Goal: Information Seeking & Learning: Learn about a topic

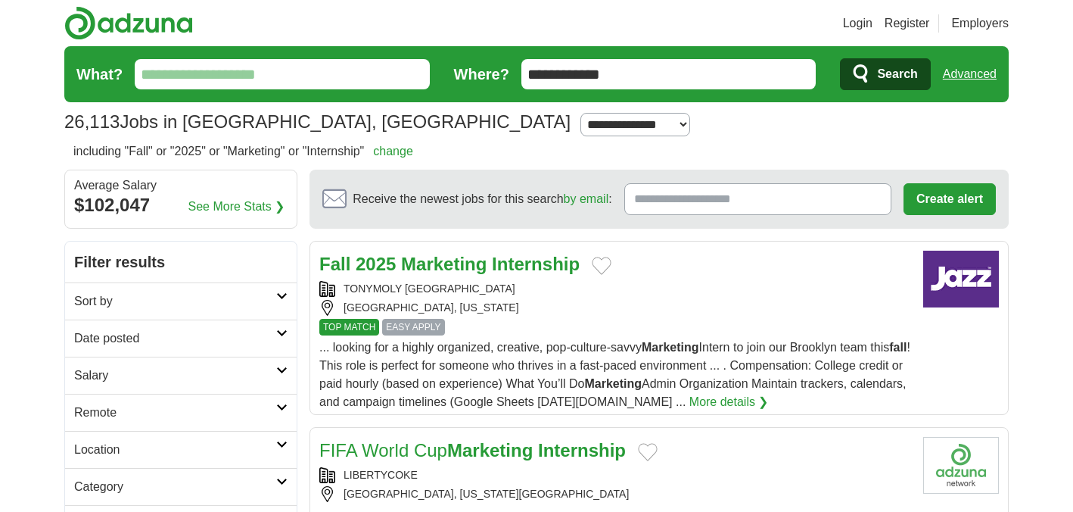
click at [506, 265] on strong "Internship" at bounding box center [536, 264] width 88 height 20
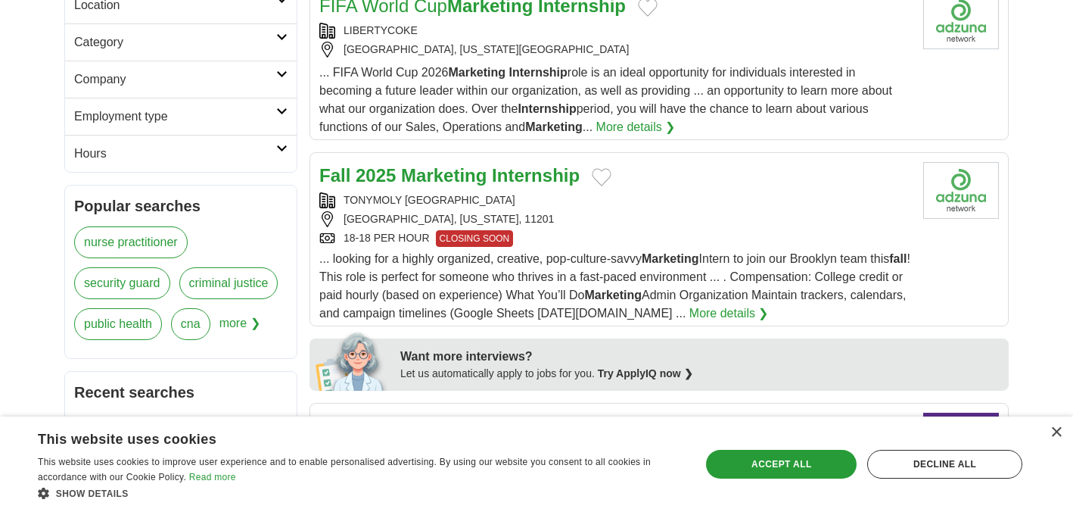
scroll to position [389, 0]
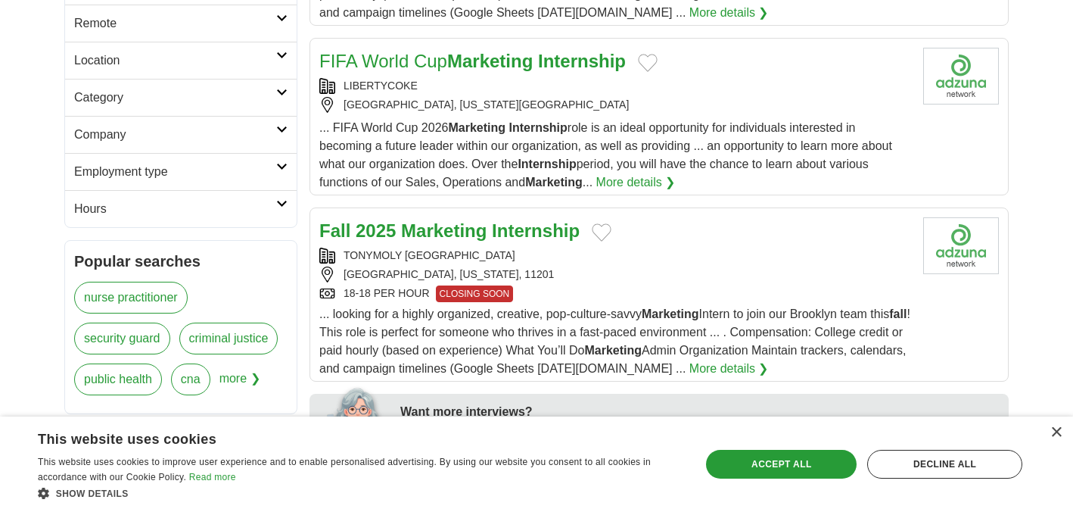
click at [560, 51] on strong "Internship" at bounding box center [582, 61] width 88 height 20
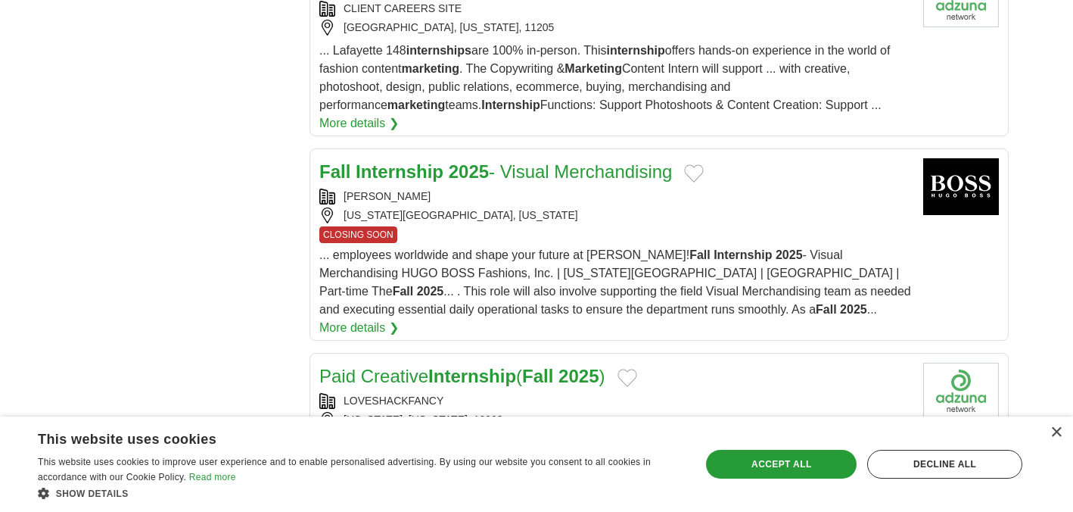
scroll to position [1549, 0]
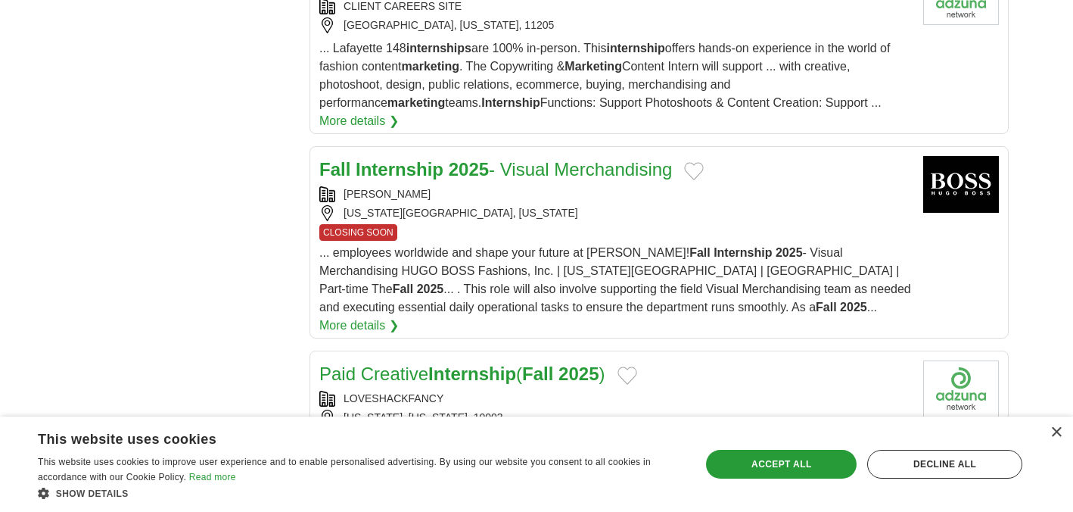
click at [562, 160] on link "Fall Internship 2025 - Visual Merchandising" at bounding box center [495, 169] width 353 height 20
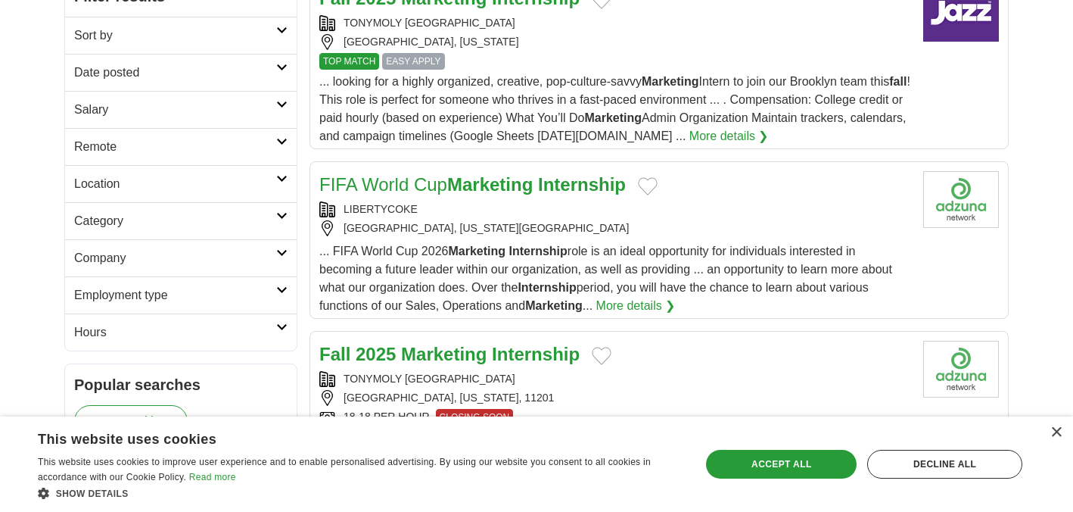
scroll to position [0, 0]
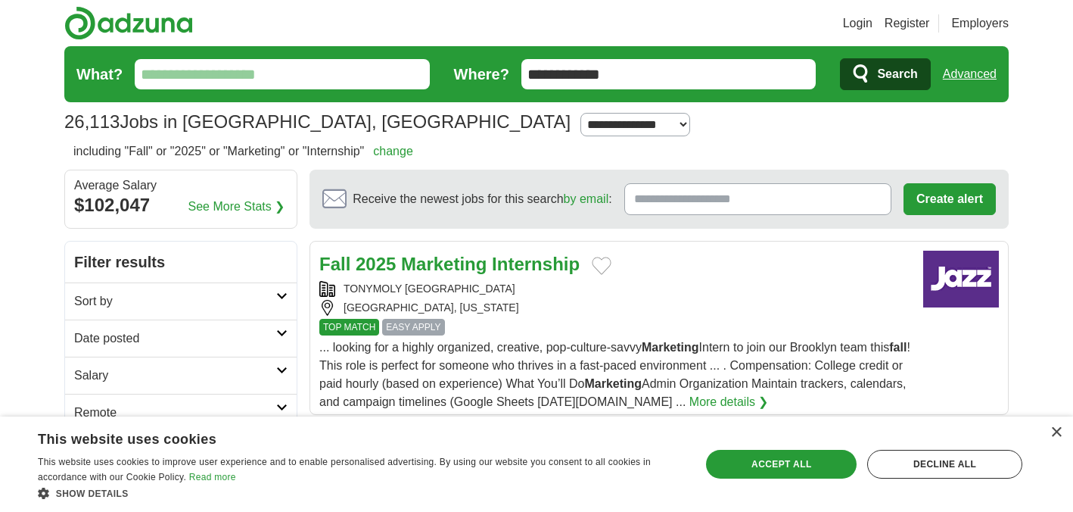
click at [319, 75] on input "What?" at bounding box center [282, 74] width 295 height 30
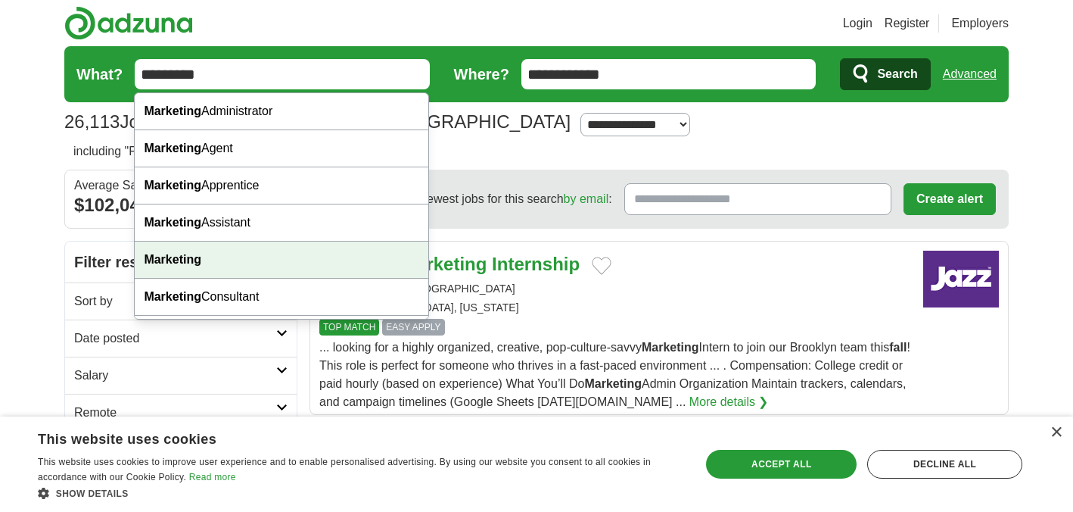
click at [196, 257] on strong "Marketing" at bounding box center [173, 259] width 58 height 13
type input "*********"
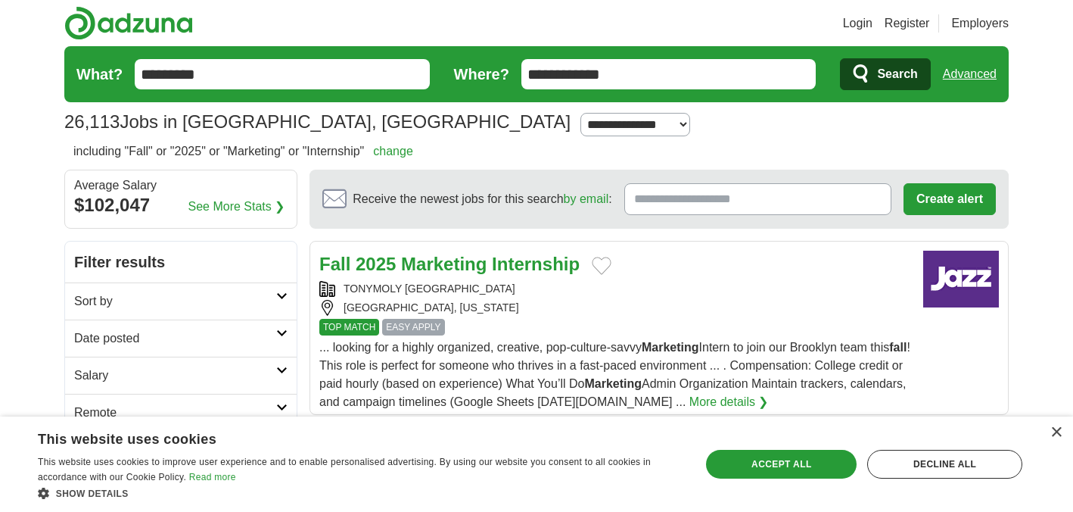
drag, startPoint x: 636, startPoint y: 74, endPoint x: 515, endPoint y: 73, distance: 121.1
click at [515, 73] on form "**********" at bounding box center [536, 74] width 945 height 56
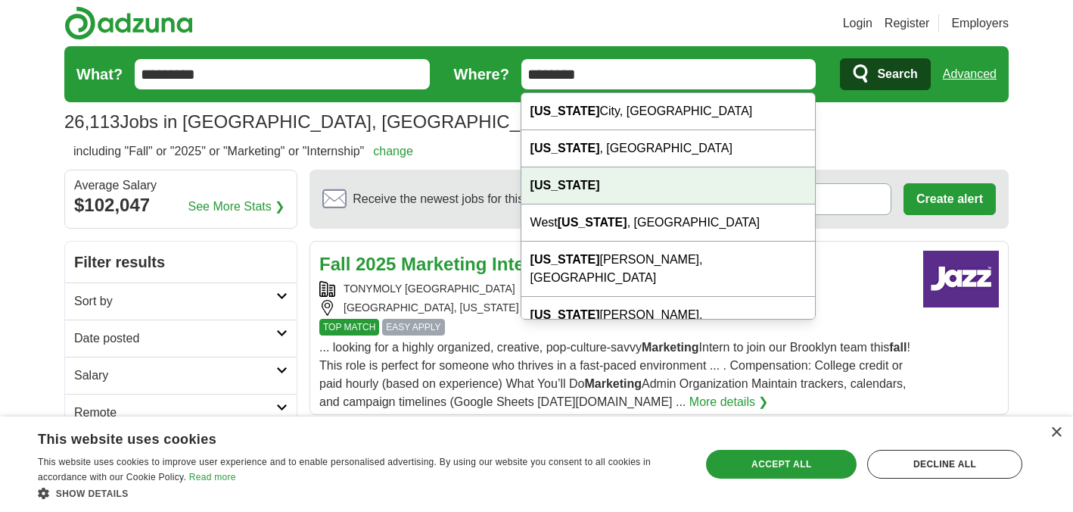
click at [587, 179] on div "[US_STATE]" at bounding box center [669, 185] width 294 height 37
type input "********"
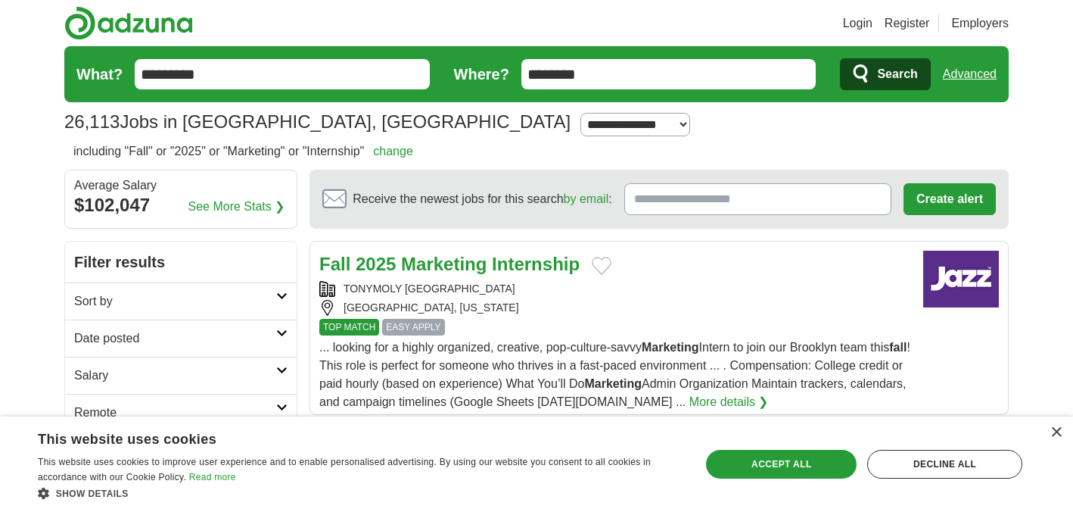
click at [913, 64] on span "Search" at bounding box center [897, 74] width 40 height 30
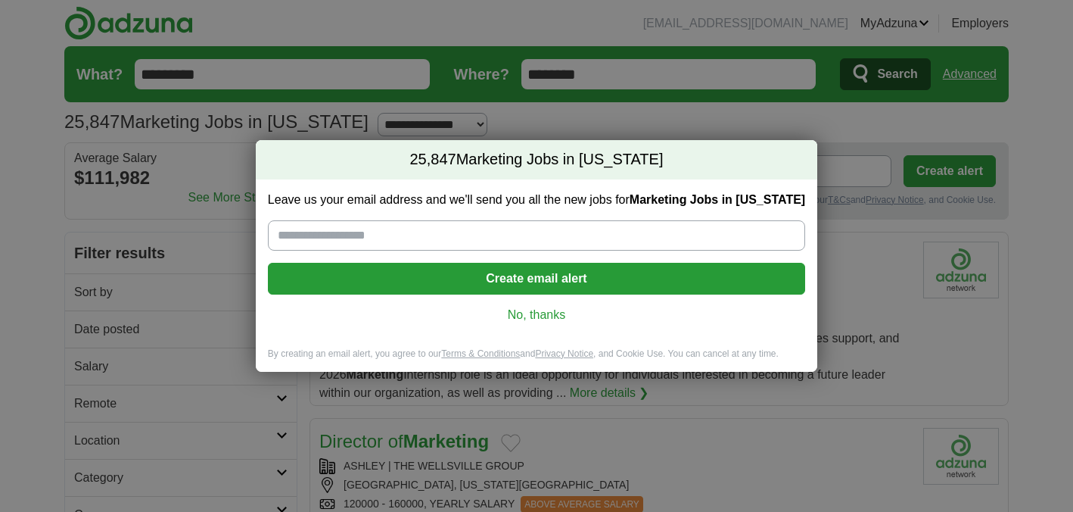
click at [556, 316] on link "No, thanks" at bounding box center [536, 315] width 513 height 17
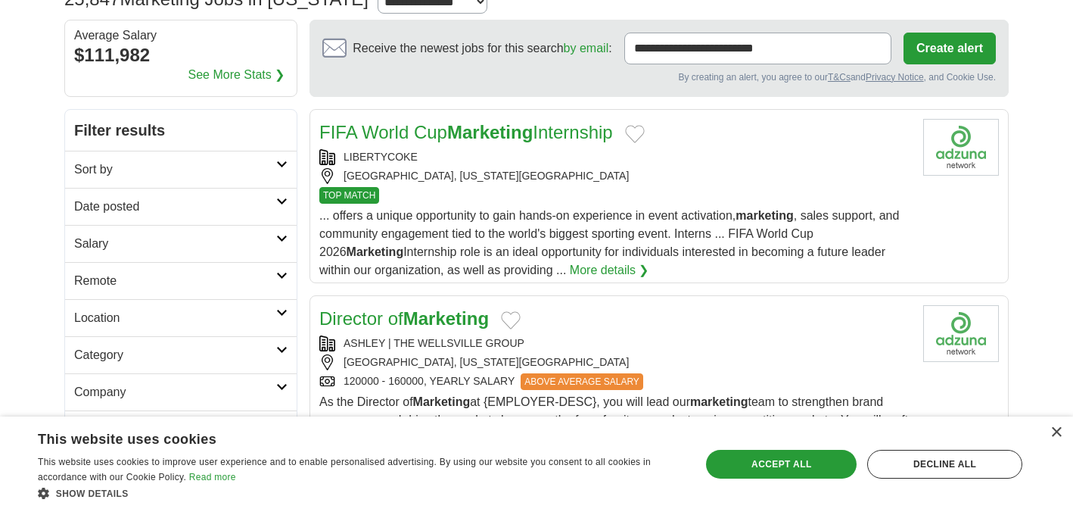
scroll to position [128, 0]
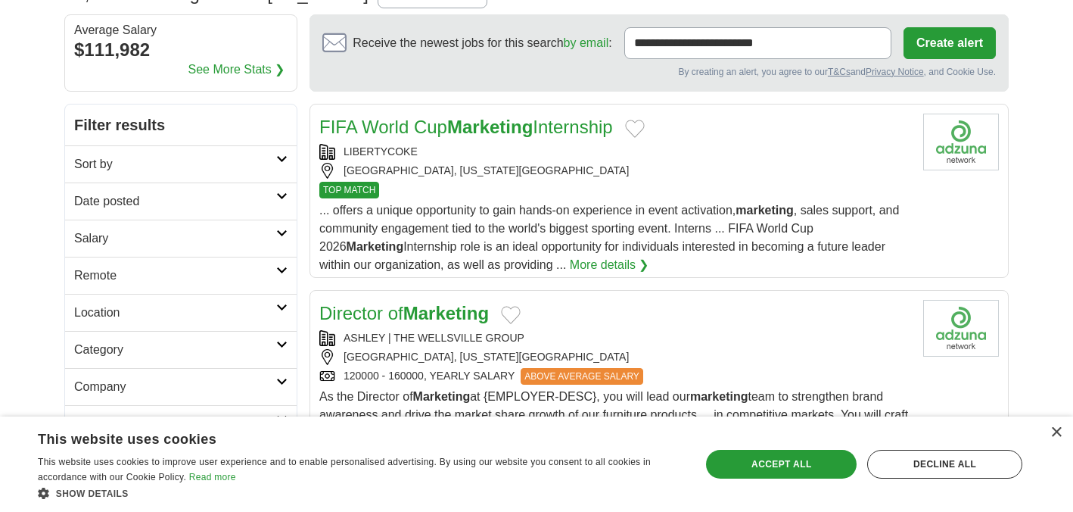
click at [276, 199] on icon at bounding box center [281, 196] width 11 height 8
click at [90, 274] on link "Last 7 days" at bounding box center [180, 280] width 213 height 18
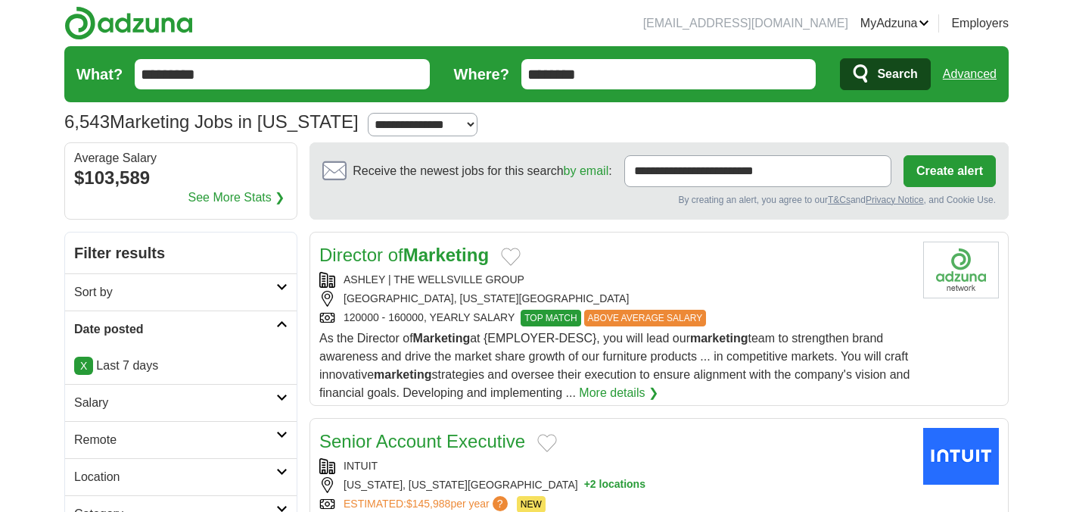
click at [84, 366] on link "X" at bounding box center [83, 366] width 19 height 18
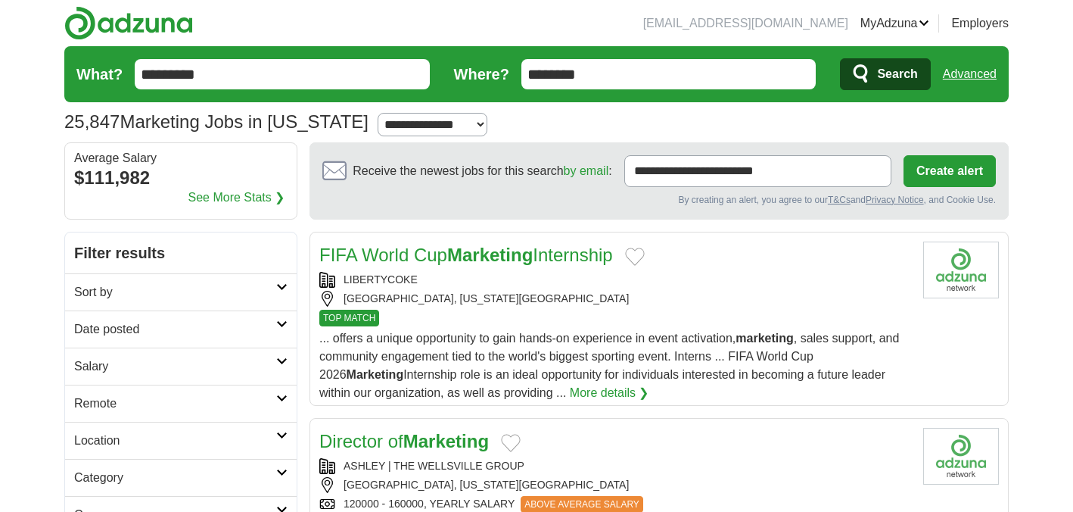
click at [197, 288] on h2 "Sort by" at bounding box center [175, 292] width 202 height 18
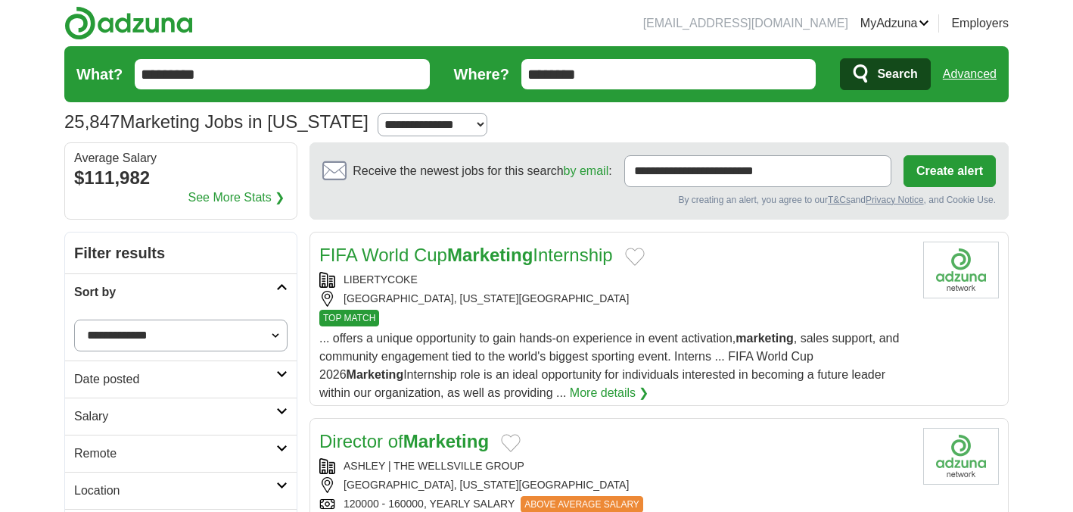
click at [197, 288] on h2 "Sort by" at bounding box center [175, 292] width 202 height 18
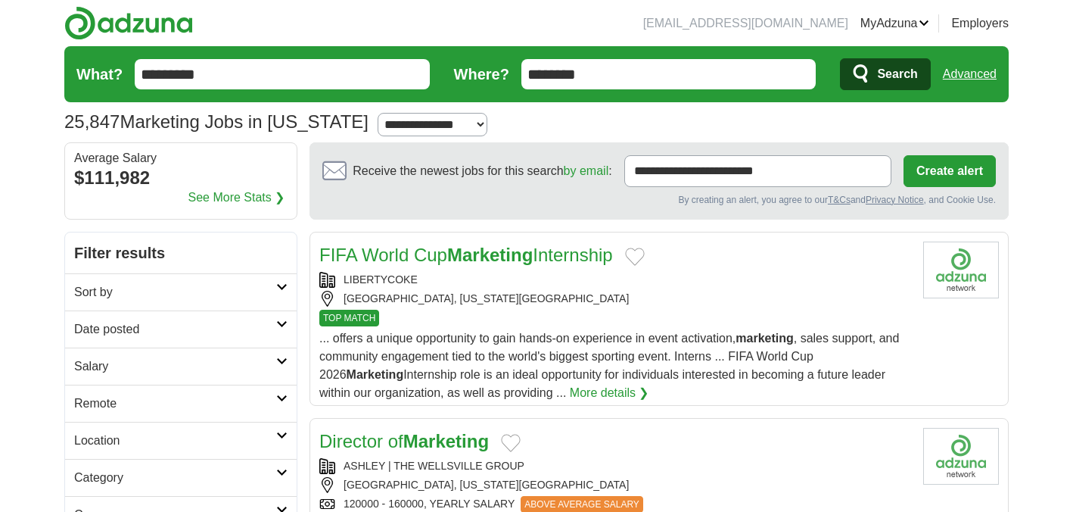
click at [209, 320] on h2 "Date posted" at bounding box center [175, 329] width 202 height 18
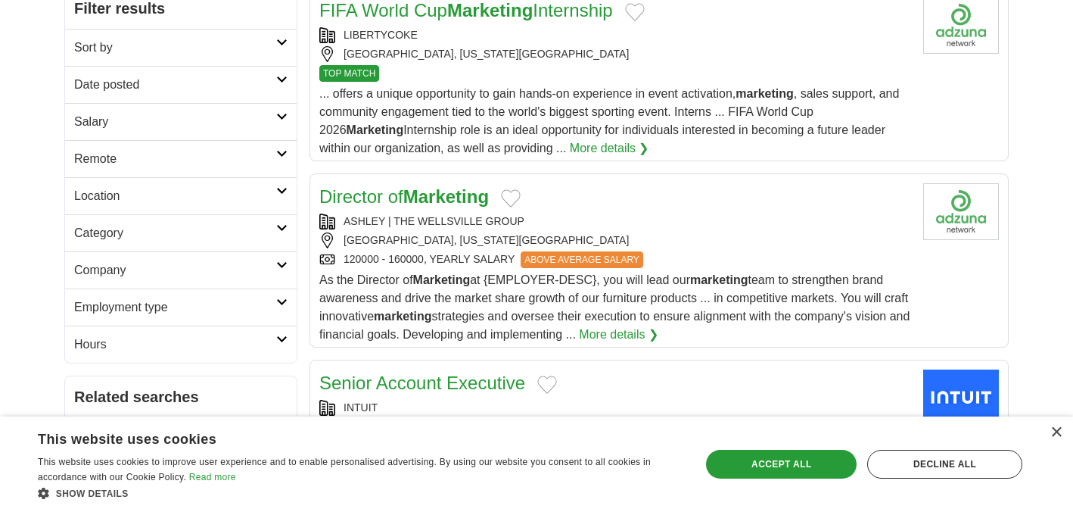
scroll to position [243, 0]
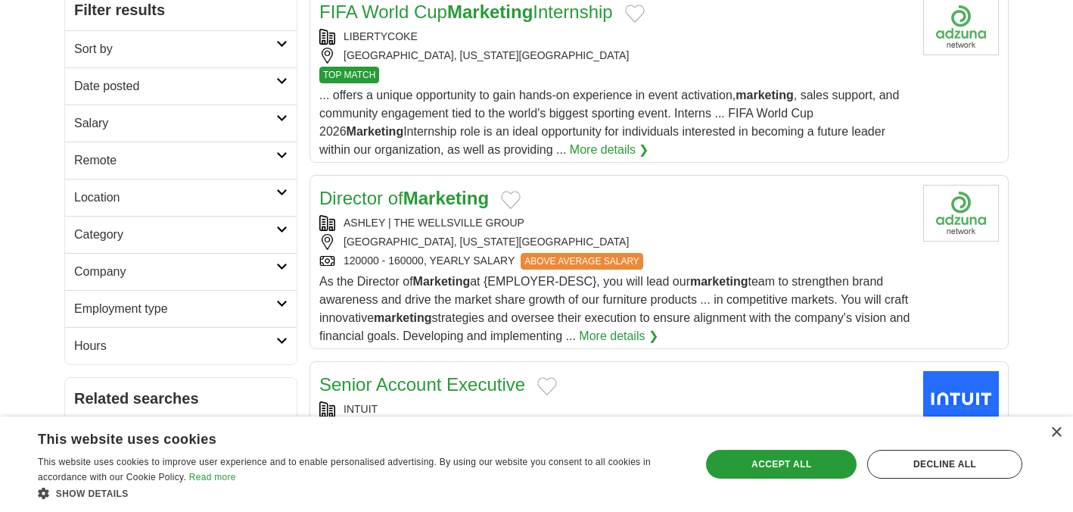
click at [222, 312] on h2 "Employment type" at bounding box center [175, 309] width 202 height 18
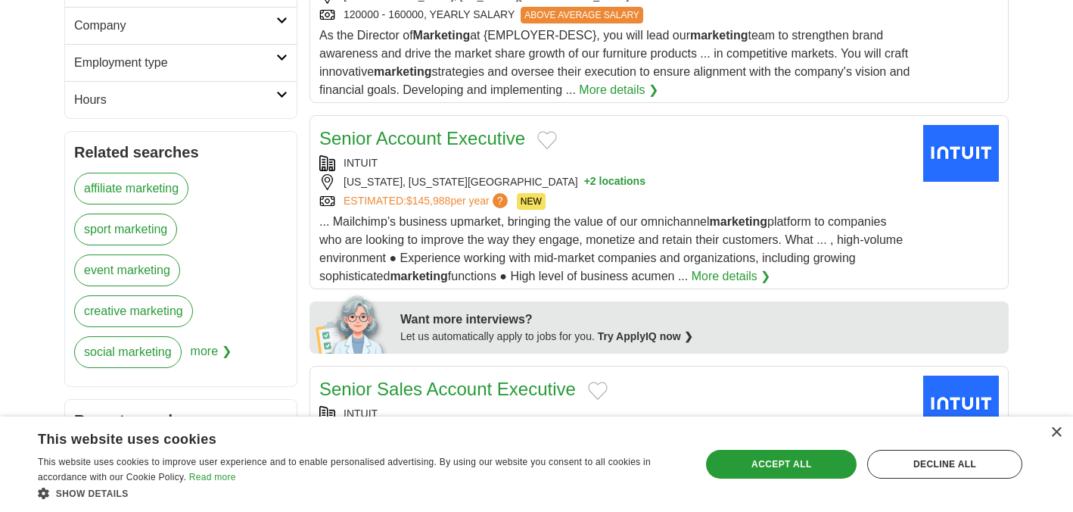
scroll to position [487, 0]
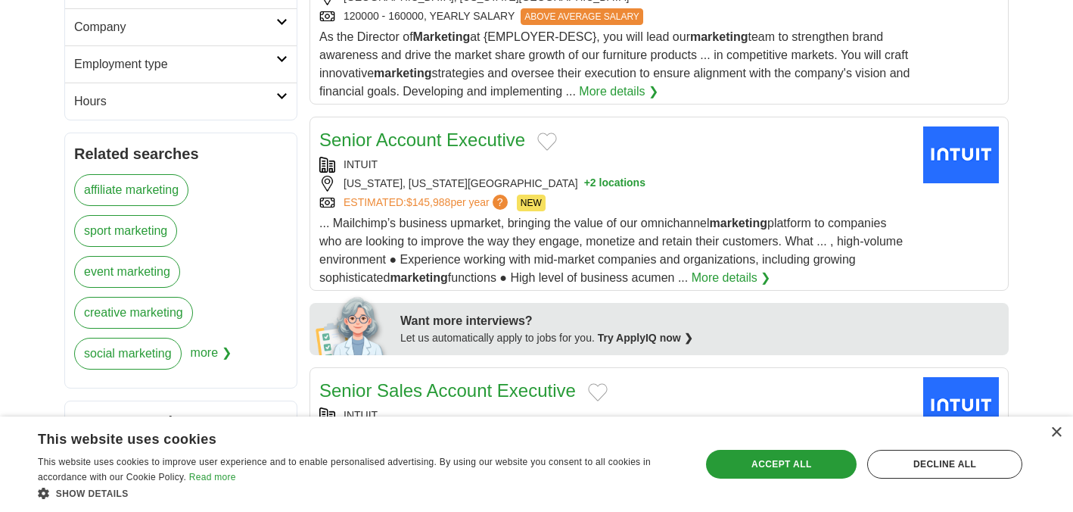
click at [120, 224] on link "sport marketing" at bounding box center [125, 231] width 103 height 32
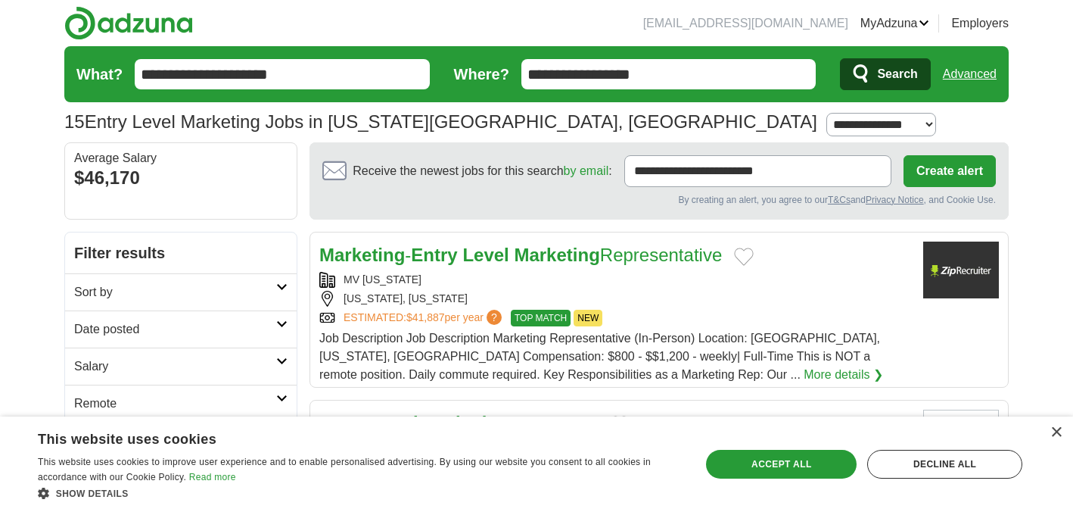
click at [712, 257] on link "Marketing - Entry Level Marketing Representative" at bounding box center [520, 254] width 403 height 20
